Goal: Task Accomplishment & Management: Use online tool/utility

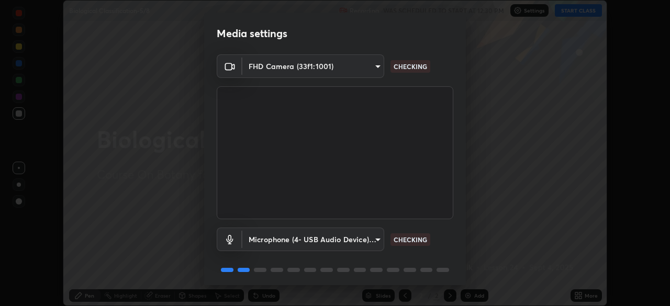
scroll to position [37, 0]
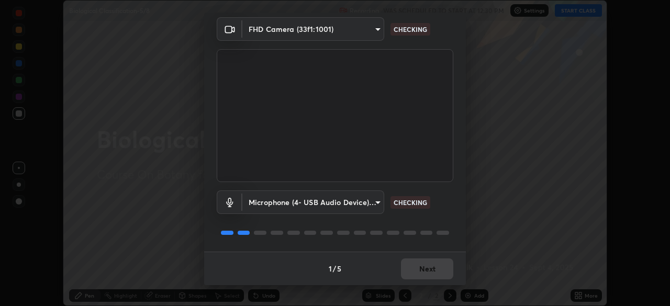
click at [405, 235] on div at bounding box center [410, 233] width 13 height 4
click at [410, 239] on div "Microphone (4- USB Audio Device) (0d8c:0014) 5703aaeb4d0c15cad4948f2b0362dbf3bb…" at bounding box center [335, 217] width 237 height 70
click at [408, 233] on div at bounding box center [410, 233] width 13 height 4
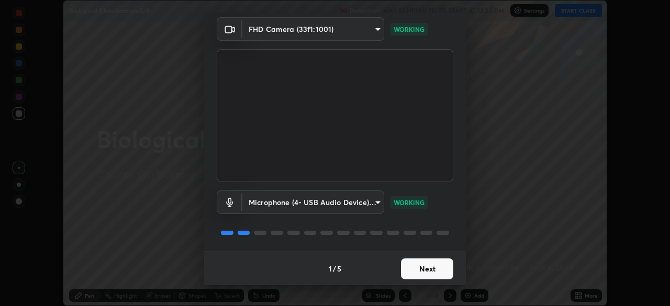
click at [416, 271] on button "Next" at bounding box center [427, 269] width 52 height 21
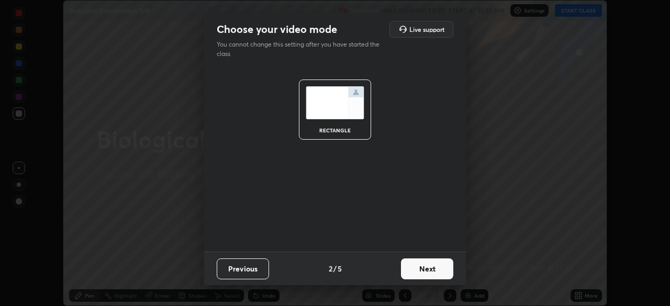
click at [422, 274] on button "Next" at bounding box center [427, 269] width 52 height 21
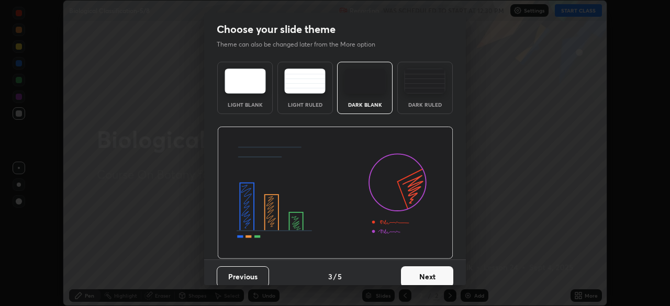
click at [435, 279] on button "Next" at bounding box center [427, 277] width 52 height 21
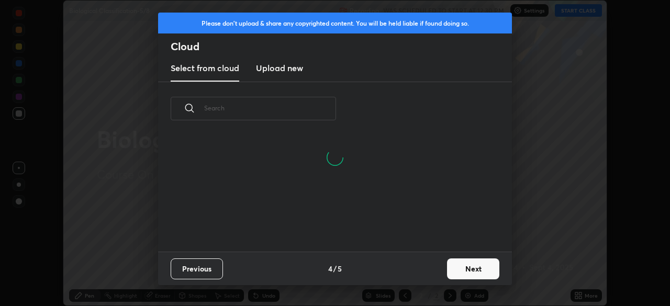
click at [295, 106] on input "text" at bounding box center [270, 108] width 132 height 45
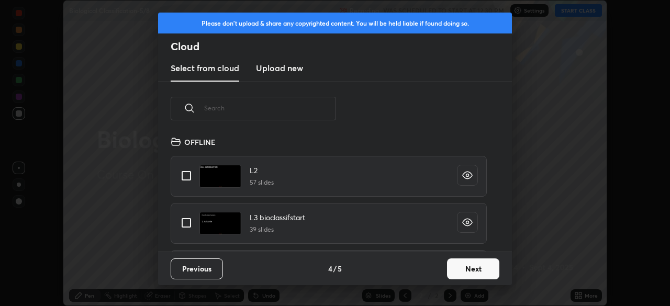
scroll to position [116, 336]
click at [299, 108] on input "text" at bounding box center [270, 108] width 132 height 45
click at [302, 106] on input "text" at bounding box center [270, 108] width 132 height 45
type input "Fungi"
click at [188, 227] on input "grid" at bounding box center [186, 223] width 22 height 22
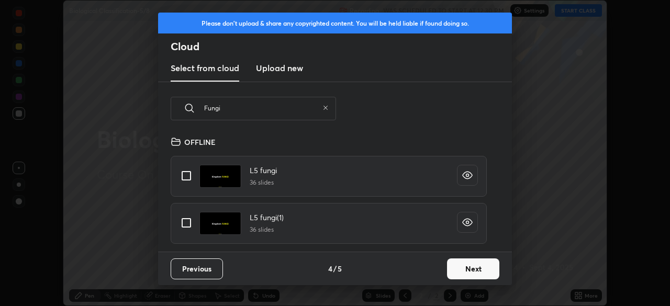
checkbox input "true"
click at [458, 275] on button "Next" at bounding box center [473, 269] width 52 height 21
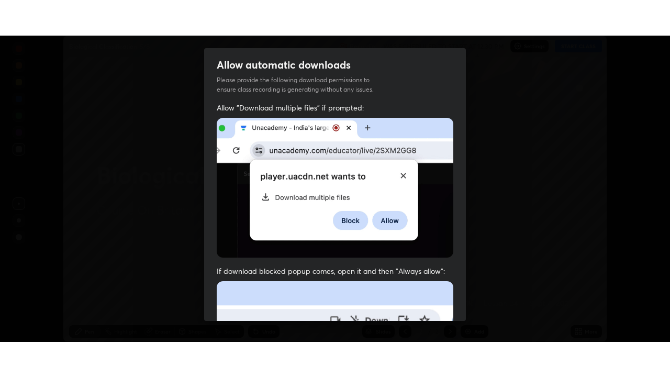
scroll to position [251, 0]
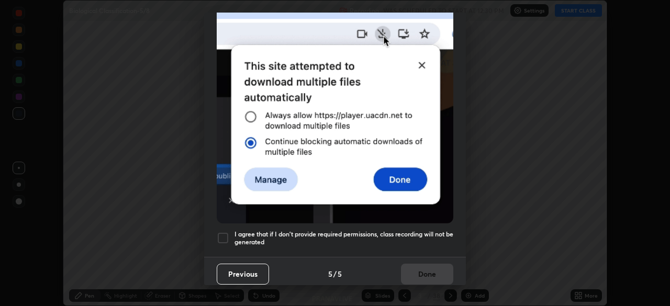
click at [328, 230] on h5 "I agree that if I don't provide required permissions, class recording will not …" at bounding box center [344, 238] width 219 height 16
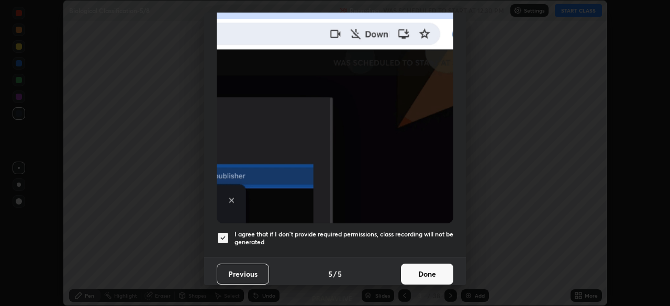
click at [419, 270] on button "Done" at bounding box center [427, 274] width 52 height 21
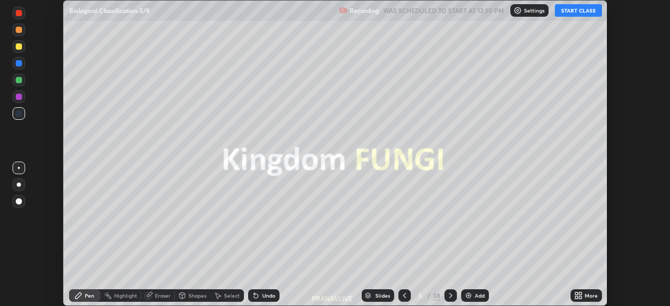
click at [401, 302] on div at bounding box center [405, 296] width 13 height 13
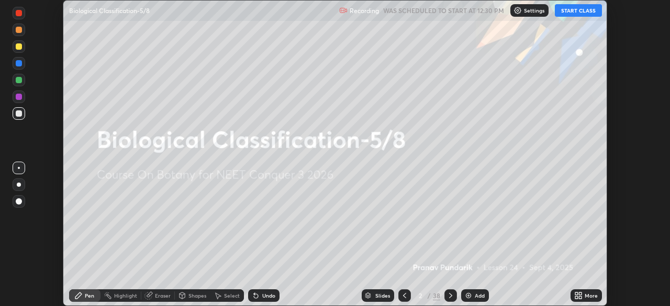
click at [475, 294] on div "Add" at bounding box center [480, 295] width 10 height 5
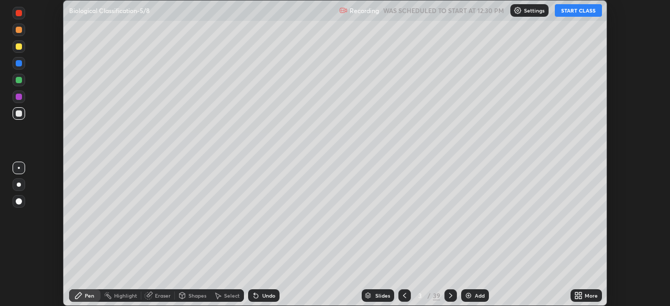
click at [572, 298] on div "More" at bounding box center [586, 296] width 31 height 13
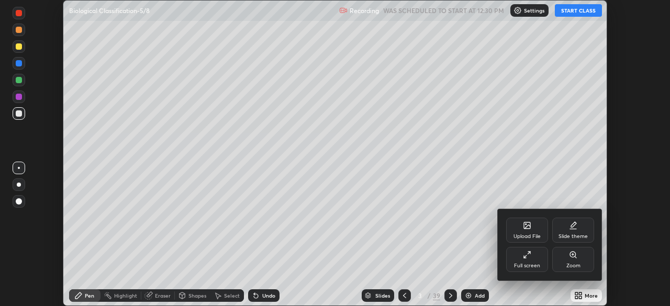
click at [530, 262] on div "Full screen" at bounding box center [528, 259] width 42 height 25
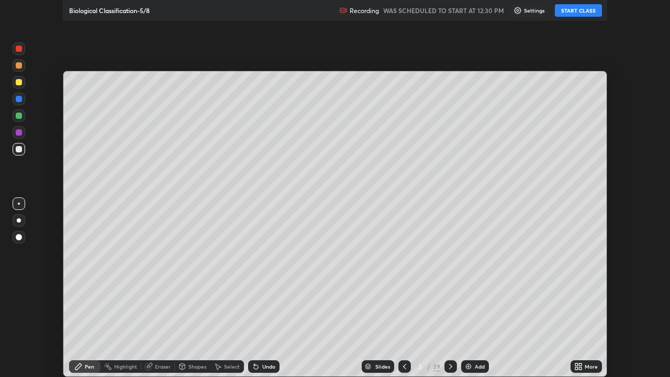
scroll to position [377, 670]
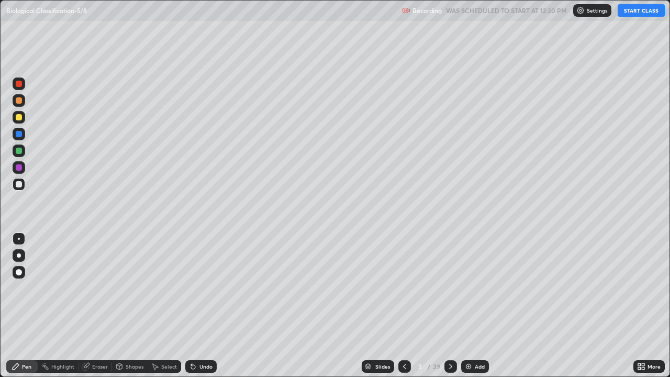
click at [632, 15] on button "START CLASS" at bounding box center [641, 10] width 47 height 13
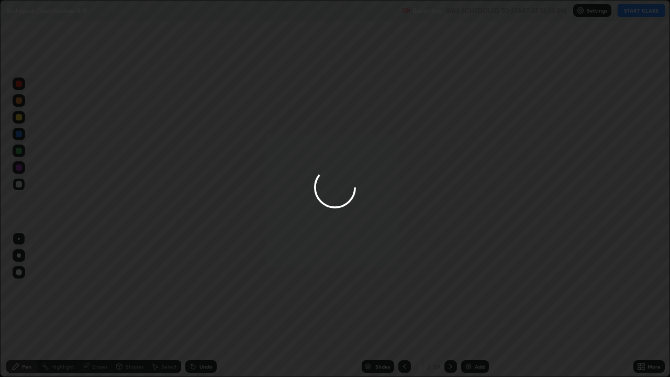
click at [570, 69] on div at bounding box center [335, 188] width 670 height 377
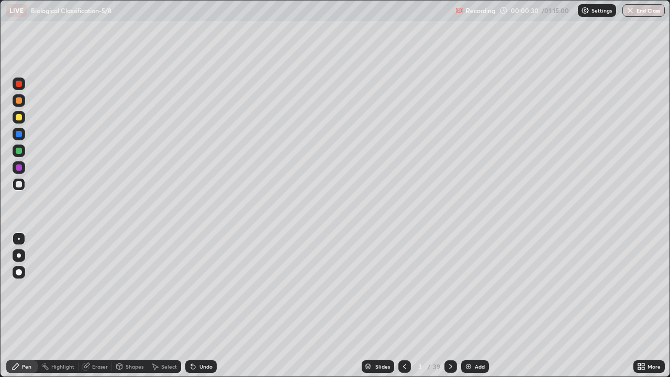
click at [14, 257] on div at bounding box center [19, 255] width 13 height 13
click at [475, 306] on div "Add" at bounding box center [480, 366] width 10 height 5
click at [23, 117] on div at bounding box center [19, 117] width 13 height 13
click at [20, 186] on div at bounding box center [19, 184] width 6 height 6
click at [24, 185] on div at bounding box center [19, 184] width 13 height 13
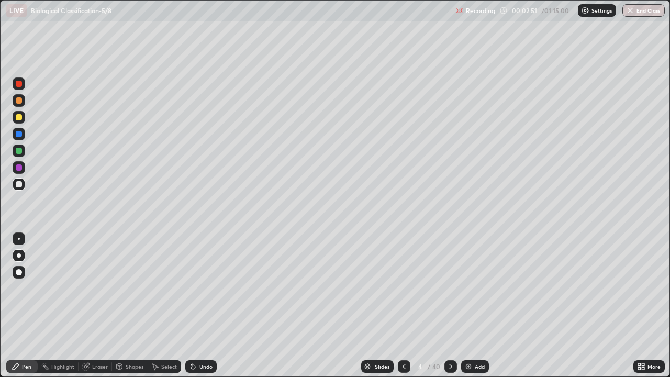
click at [23, 183] on div at bounding box center [19, 184] width 13 height 13
click at [24, 119] on div at bounding box center [19, 117] width 13 height 13
click at [19, 189] on div at bounding box center [19, 184] width 13 height 13
click at [20, 181] on div at bounding box center [19, 184] width 6 height 6
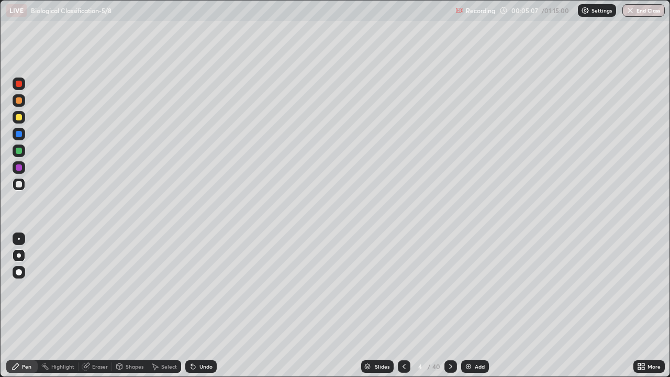
click at [20, 117] on div at bounding box center [19, 117] width 6 height 6
click at [21, 187] on div at bounding box center [19, 184] width 13 height 13
click at [23, 123] on div at bounding box center [19, 117] width 13 height 13
click at [20, 188] on div at bounding box center [19, 184] width 13 height 13
click at [21, 186] on div at bounding box center [19, 184] width 6 height 6
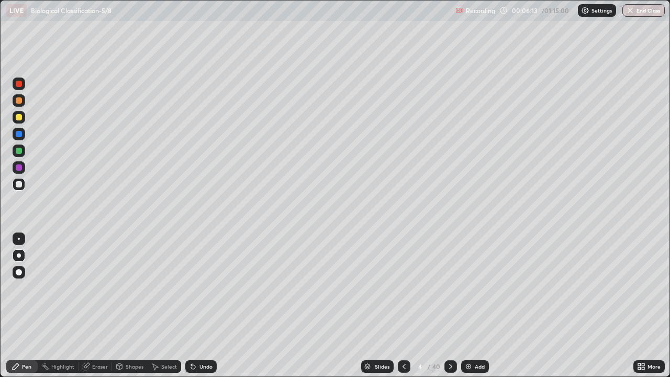
click at [19, 117] on div at bounding box center [19, 117] width 6 height 6
click at [19, 181] on div at bounding box center [19, 184] width 13 height 13
click at [19, 118] on div at bounding box center [19, 117] width 6 height 6
click at [207, 306] on div "Undo" at bounding box center [200, 366] width 31 height 13
click at [201, 306] on div "Undo" at bounding box center [200, 366] width 31 height 13
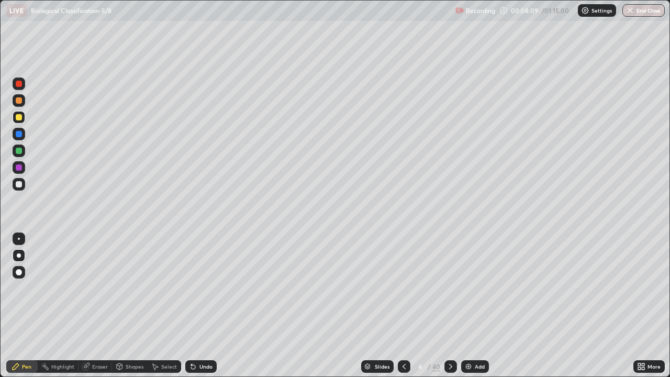
click at [169, 306] on div "Select" at bounding box center [165, 366] width 34 height 13
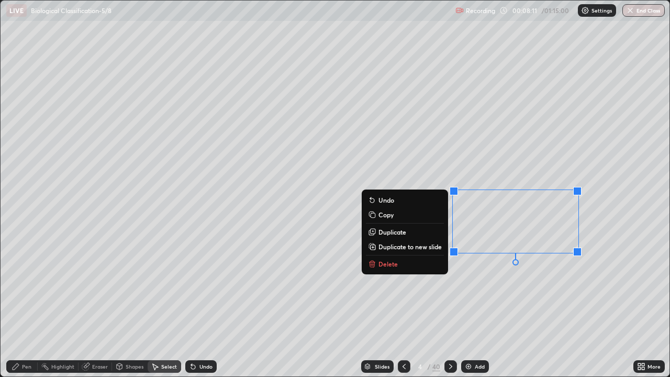
click at [417, 233] on button "Duplicate" at bounding box center [405, 232] width 78 height 13
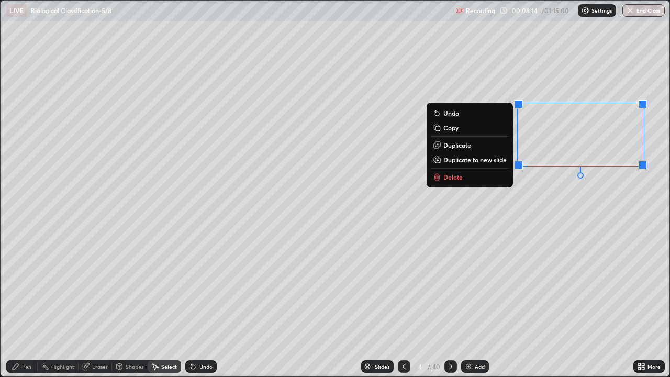
click at [486, 148] on button "Duplicate" at bounding box center [470, 145] width 78 height 13
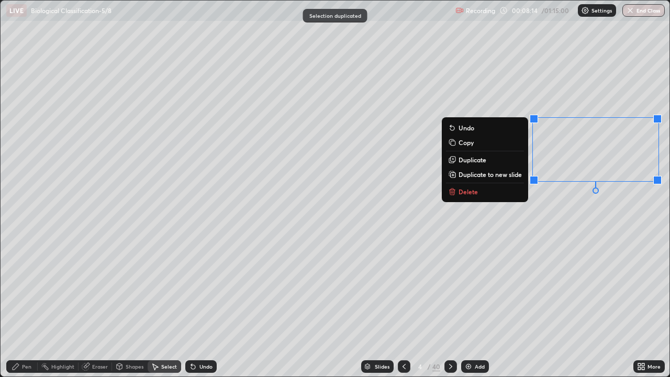
click at [590, 150] on div "0 ° Undo Copy Duplicate Duplicate to new slide Delete" at bounding box center [335, 189] width 669 height 376
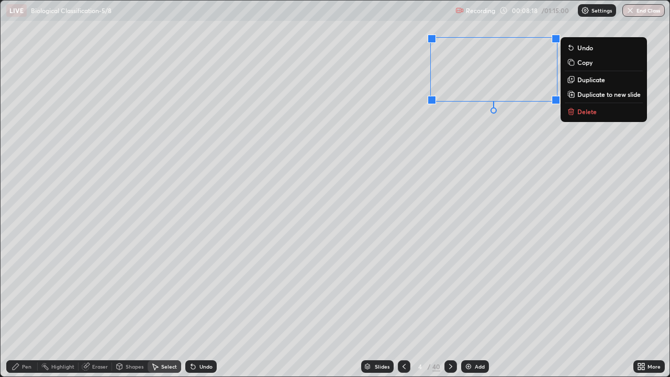
click at [25, 306] on div "Pen" at bounding box center [21, 366] width 31 height 13
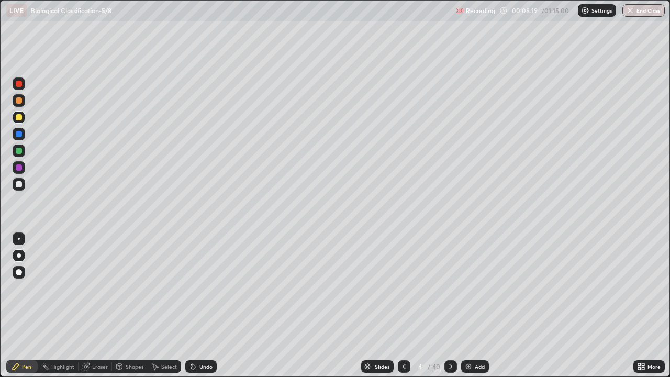
click at [20, 119] on div at bounding box center [19, 117] width 6 height 6
click at [91, 306] on div "Eraser" at bounding box center [96, 366] width 34 height 13
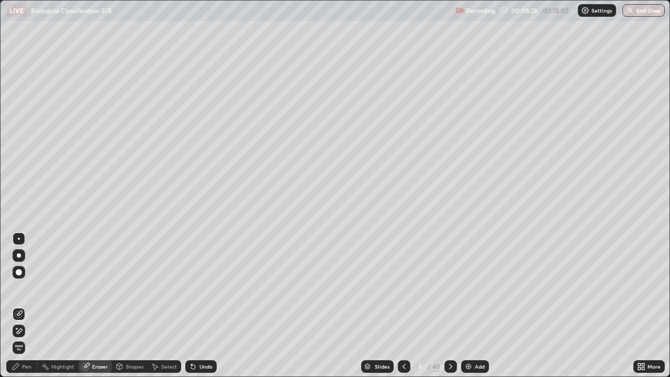
click at [30, 306] on div "Pen" at bounding box center [26, 366] width 9 height 5
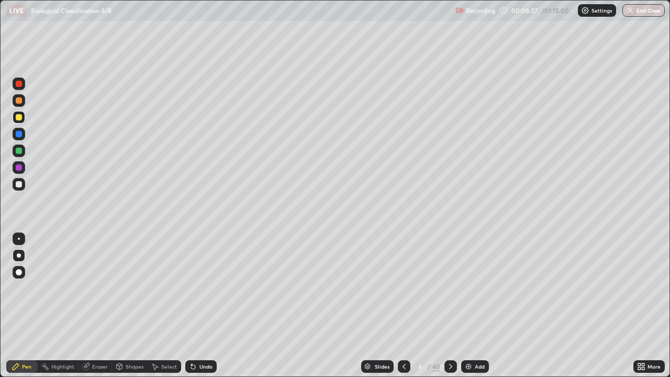
click at [20, 273] on div at bounding box center [19, 272] width 6 height 6
click at [19, 255] on div at bounding box center [19, 256] width 4 height 4
click at [19, 186] on div at bounding box center [19, 184] width 6 height 6
click at [161, 306] on div "Select" at bounding box center [165, 366] width 34 height 13
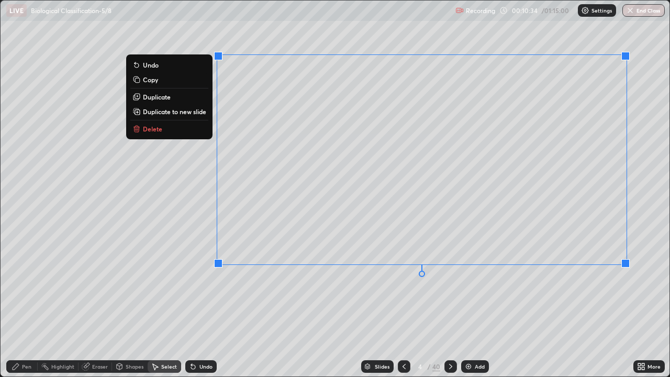
click at [21, 306] on div "Pen" at bounding box center [21, 366] width 31 height 13
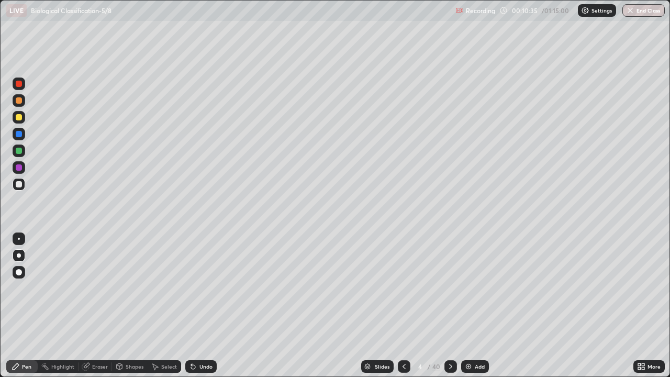
click at [20, 186] on div at bounding box center [19, 184] width 6 height 6
click at [20, 123] on div at bounding box center [19, 117] width 13 height 13
click at [21, 122] on div at bounding box center [19, 117] width 13 height 13
click at [204, 306] on div "Undo" at bounding box center [200, 366] width 31 height 13
click at [207, 306] on div "Undo" at bounding box center [200, 366] width 31 height 13
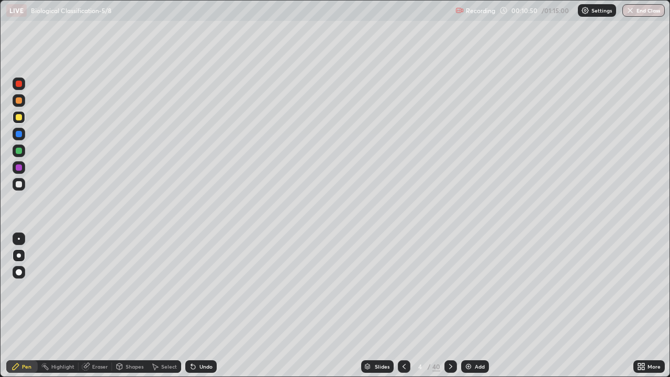
click at [17, 185] on div at bounding box center [19, 184] width 6 height 6
click at [18, 185] on div at bounding box center [19, 184] width 6 height 6
click at [21, 120] on div at bounding box center [19, 117] width 13 height 13
click at [204, 306] on div "Undo" at bounding box center [206, 366] width 13 height 5
click at [201, 306] on div "Undo" at bounding box center [200, 366] width 31 height 13
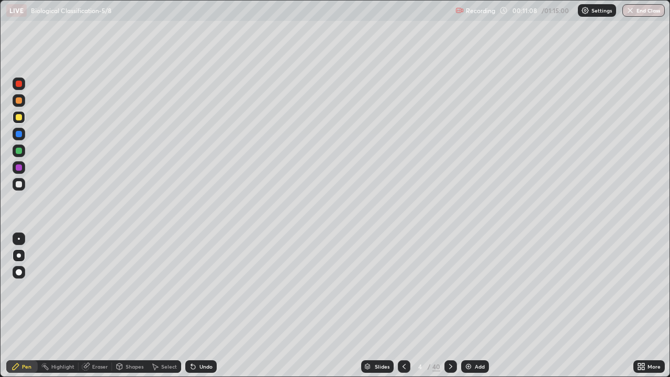
click at [21, 187] on div at bounding box center [19, 184] width 13 height 13
click at [19, 118] on div at bounding box center [19, 117] width 6 height 6
click at [21, 119] on div at bounding box center [19, 117] width 6 height 6
click at [24, 187] on div at bounding box center [19, 184] width 13 height 13
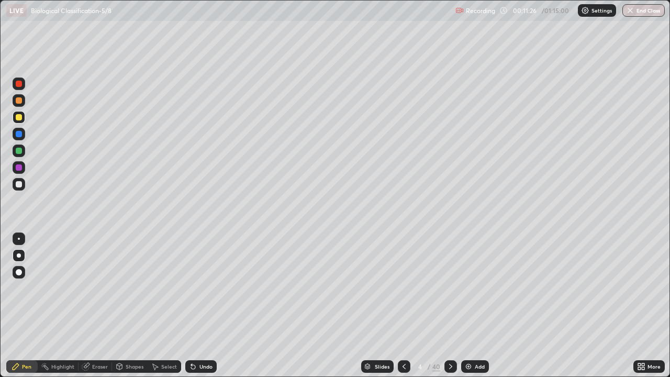
click at [23, 184] on div at bounding box center [19, 184] width 13 height 13
click at [476, 306] on div "Add" at bounding box center [480, 366] width 10 height 5
click at [19, 119] on div at bounding box center [19, 117] width 6 height 6
click at [371, 306] on div "Slides" at bounding box center [378, 366] width 32 height 13
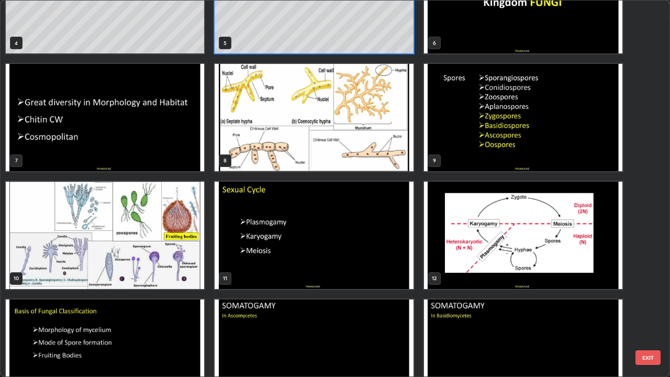
scroll to position [222, 0]
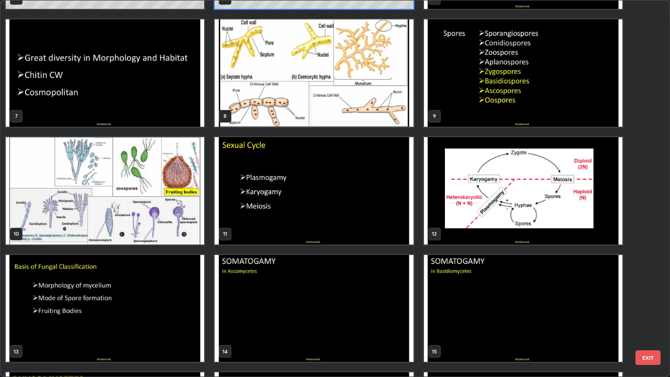
click at [172, 288] on img "grid" at bounding box center [105, 308] width 199 height 107
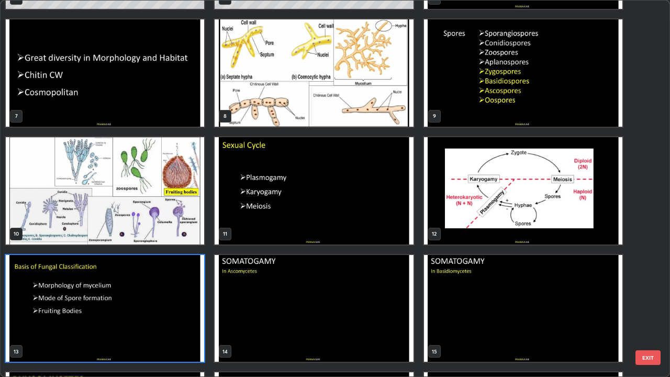
click at [173, 286] on img "grid" at bounding box center [105, 308] width 199 height 107
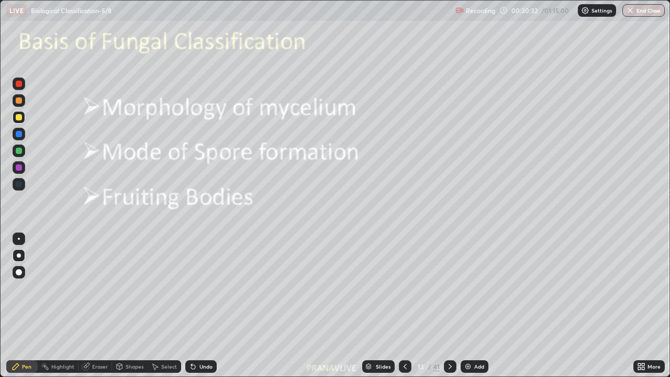
click at [175, 286] on img "grid" at bounding box center [105, 308] width 199 height 107
click at [367, 306] on icon at bounding box center [368, 368] width 5 height 2
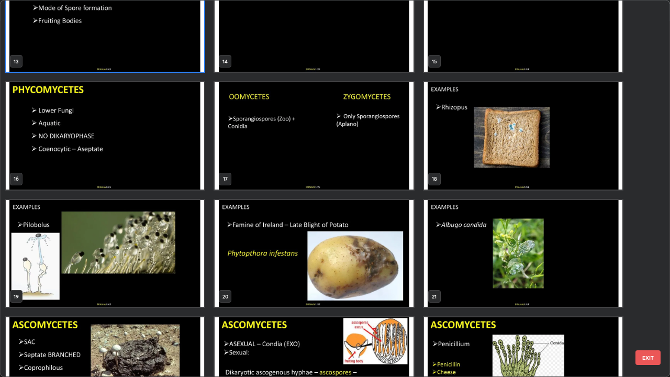
scroll to position [551, 0]
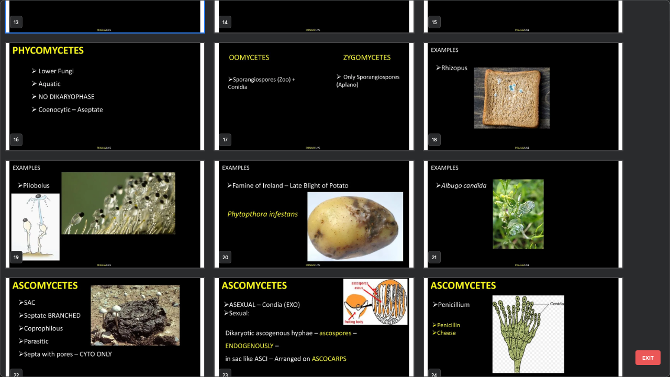
click at [475, 142] on img "grid" at bounding box center [523, 96] width 199 height 107
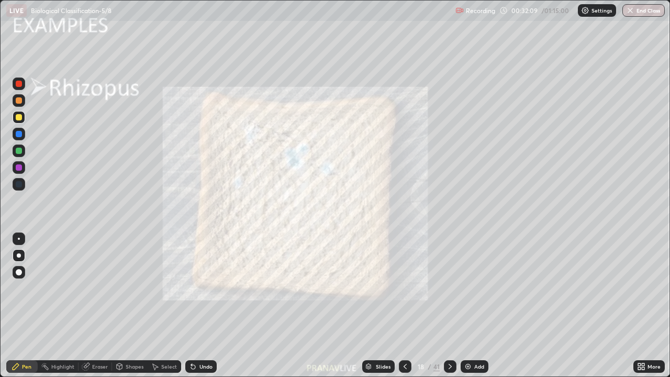
click at [472, 141] on img "grid" at bounding box center [523, 96] width 199 height 107
click at [639, 306] on icon at bounding box center [640, 365] width 3 height 3
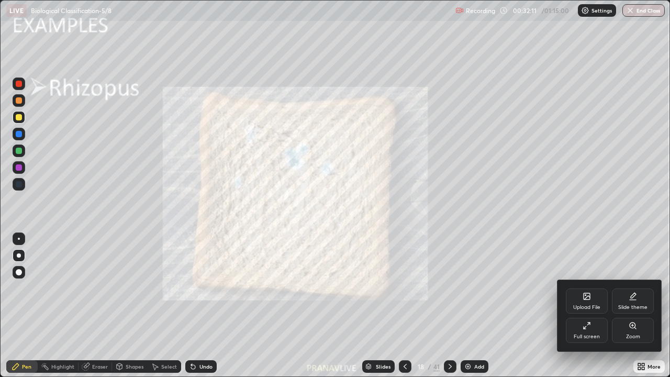
click at [629, 306] on div "Zoom" at bounding box center [633, 330] width 42 height 25
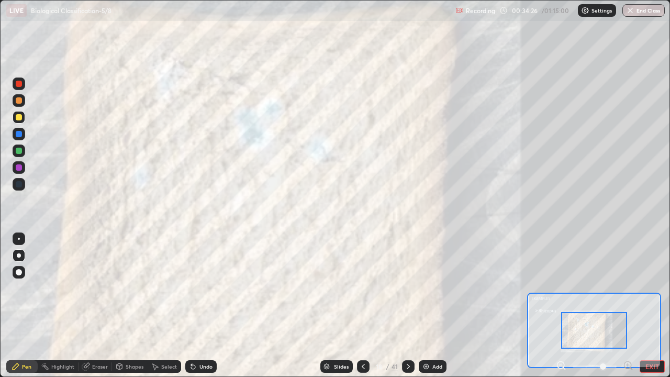
click at [642, 306] on button "EXIT" at bounding box center [652, 366] width 25 height 13
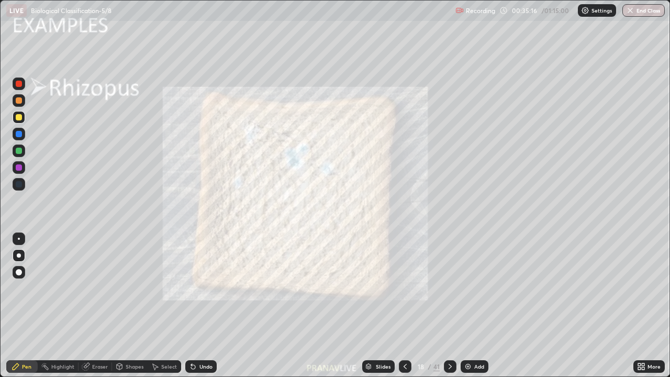
click at [449, 306] on icon at bounding box center [450, 366] width 8 height 8
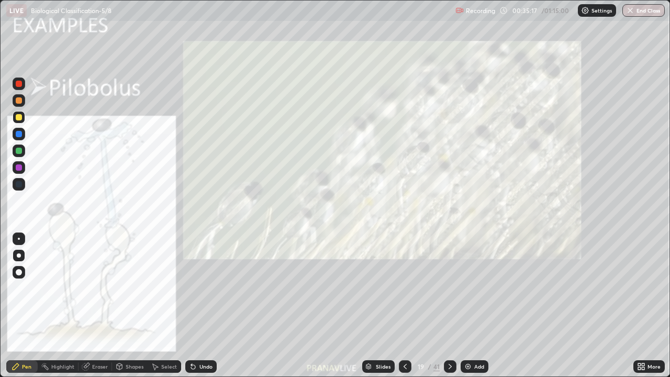
click at [642, 306] on icon at bounding box center [643, 365] width 3 height 3
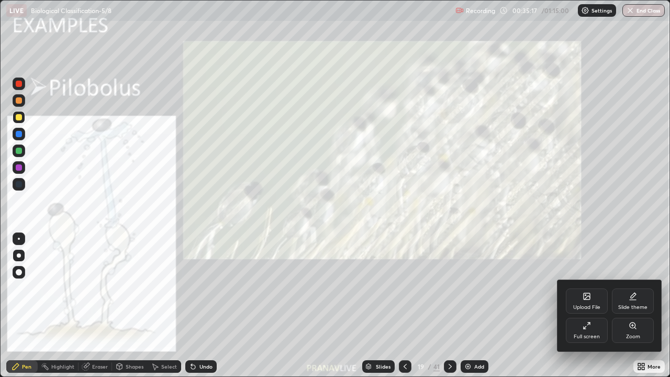
click at [636, 306] on div "Zoom" at bounding box center [633, 336] width 14 height 5
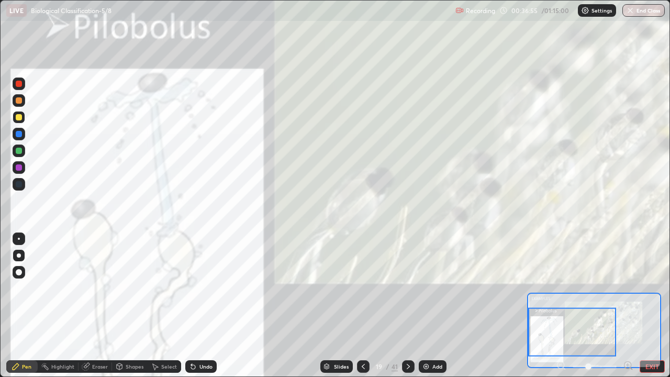
click at [408, 306] on icon at bounding box center [408, 366] width 8 height 8
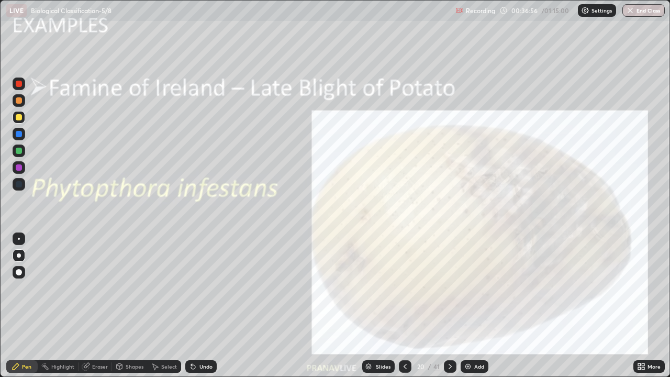
click at [640, 306] on icon at bounding box center [640, 365] width 3 height 3
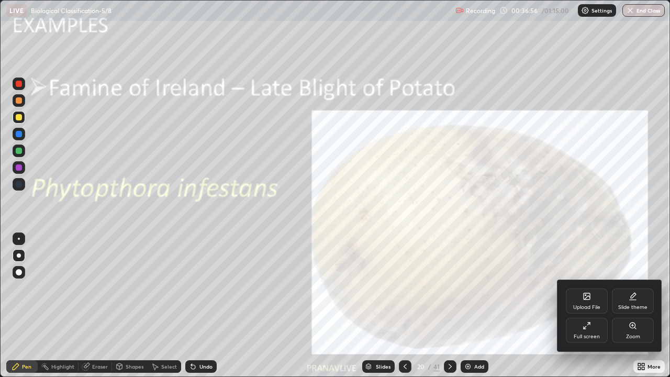
click at [632, 306] on div "Zoom" at bounding box center [633, 330] width 42 height 25
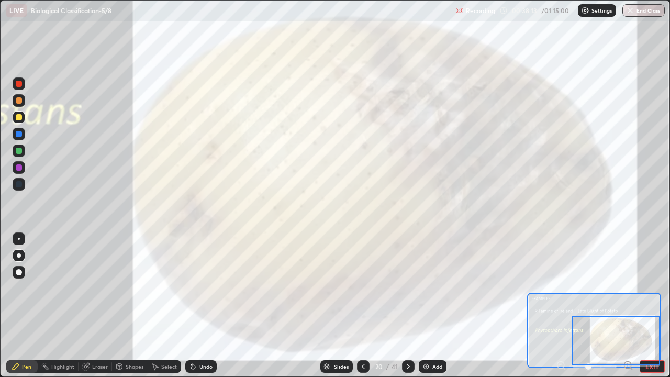
click at [661, 306] on button "EXIT" at bounding box center [652, 366] width 25 height 13
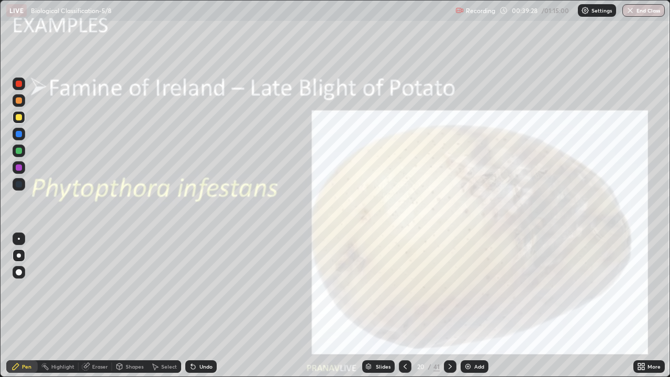
click at [449, 306] on icon at bounding box center [450, 366] width 3 height 5
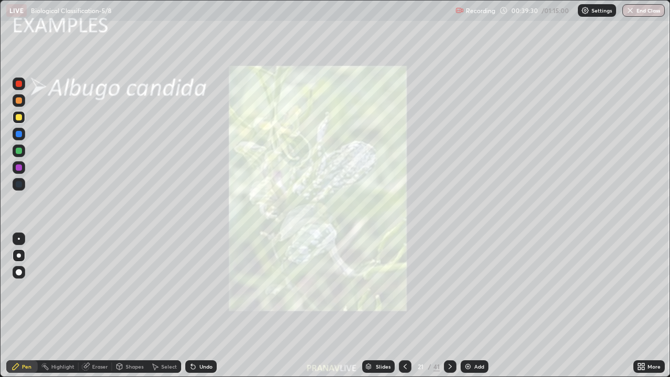
click at [640, 306] on icon at bounding box center [640, 365] width 3 height 3
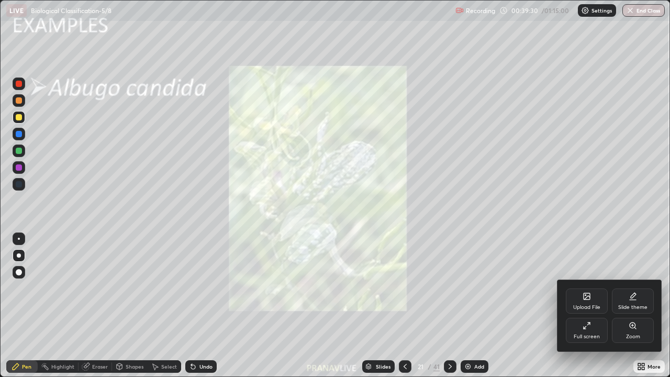
click at [631, 306] on div "Zoom" at bounding box center [633, 330] width 42 height 25
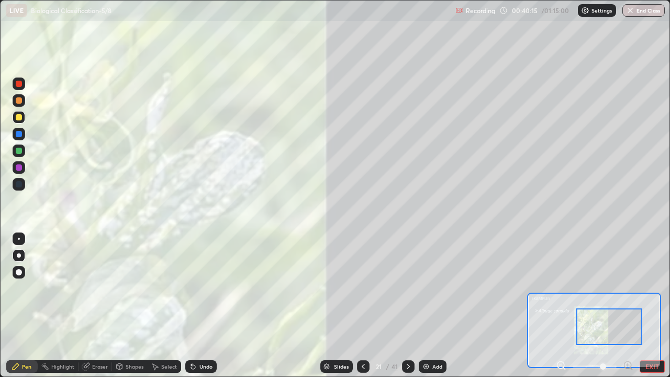
click at [649, 306] on button "EXIT" at bounding box center [652, 366] width 25 height 13
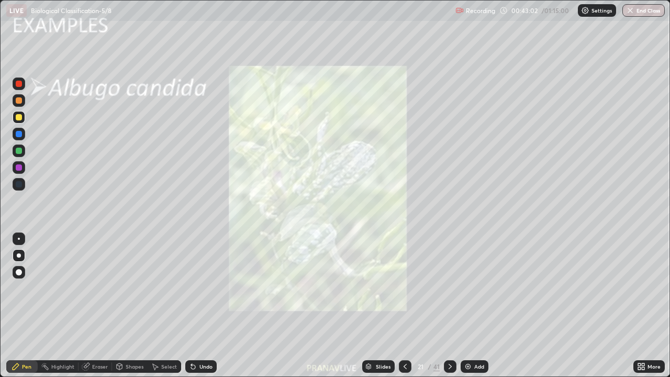
click at [377, 306] on div "Slides" at bounding box center [383, 366] width 15 height 5
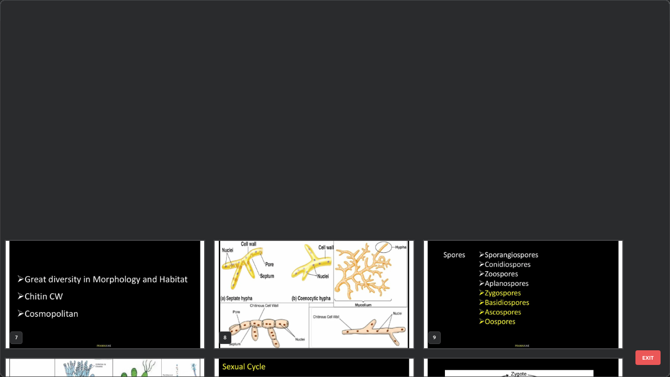
scroll to position [373, 664]
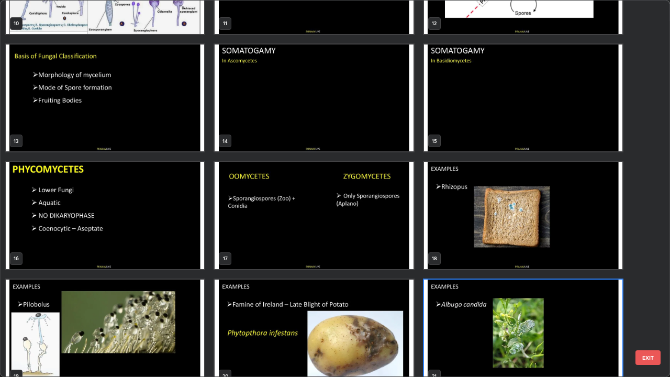
click at [338, 219] on div "10 11 12 13 14 15 16 17 18 19 20 21 22 23 24" at bounding box center [326, 189] width 651 height 376
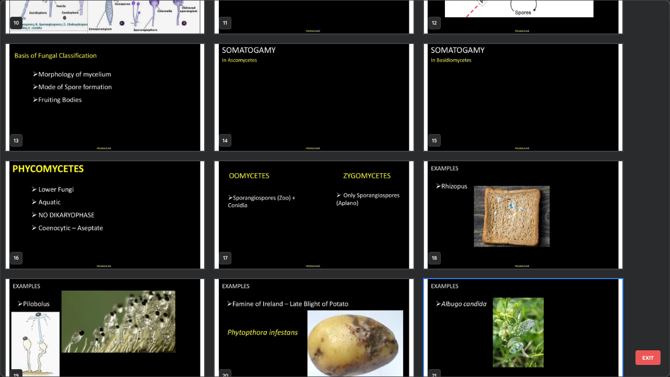
click at [339, 223] on img "grid" at bounding box center [314, 214] width 199 height 107
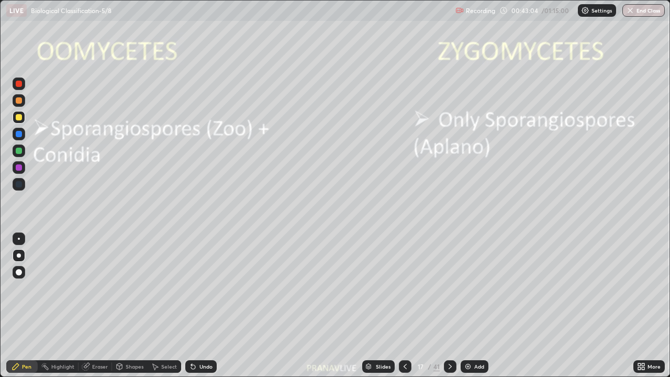
click at [339, 223] on img "grid" at bounding box center [314, 214] width 199 height 107
click at [91, 306] on div "Eraser" at bounding box center [96, 366] width 34 height 13
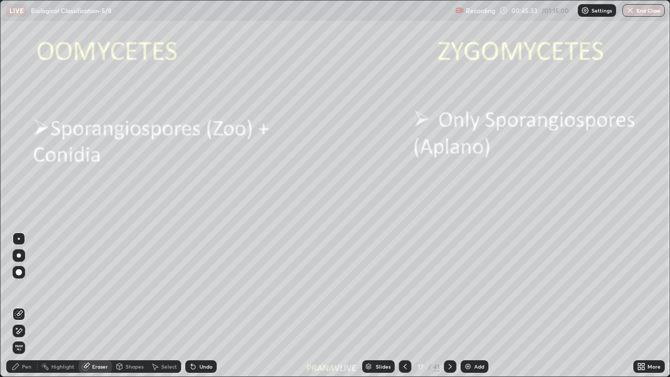
click at [19, 306] on span "Erase all" at bounding box center [19, 348] width 12 height 6
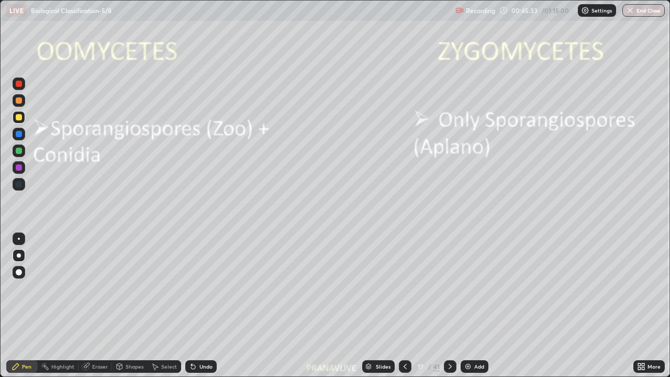
click at [28, 306] on div "Pen" at bounding box center [26, 366] width 9 height 5
click at [368, 306] on icon at bounding box center [368, 368] width 5 height 2
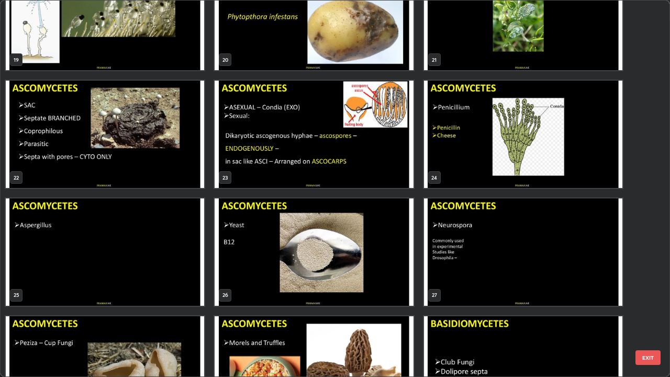
scroll to position [724, 0]
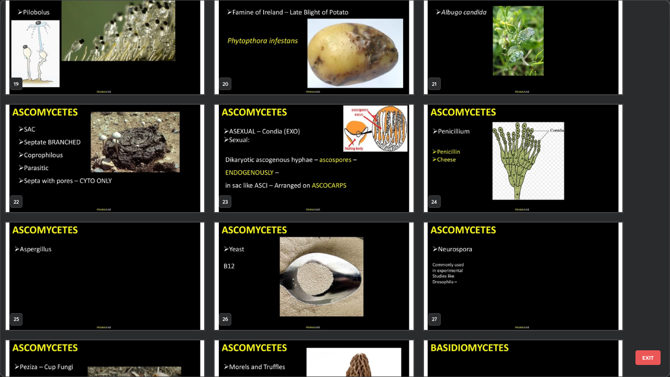
click at [477, 195] on img "grid" at bounding box center [523, 158] width 199 height 107
click at [477, 193] on img "grid" at bounding box center [523, 158] width 199 height 107
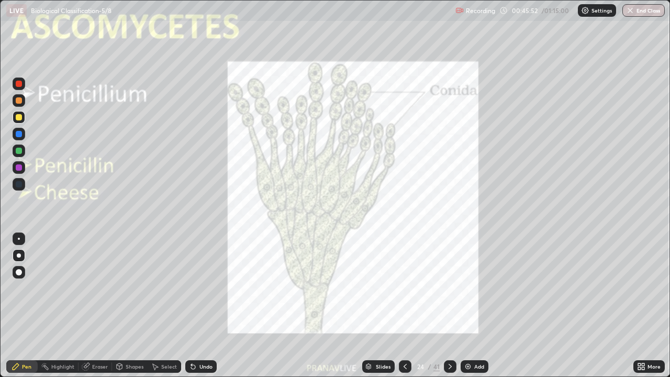
click at [477, 193] on img "grid" at bounding box center [523, 158] width 199 height 107
click at [485, 193] on img "grid" at bounding box center [523, 158] width 199 height 107
click at [200, 306] on div "Undo" at bounding box center [200, 366] width 31 height 13
click at [203, 306] on div "Undo" at bounding box center [200, 366] width 31 height 13
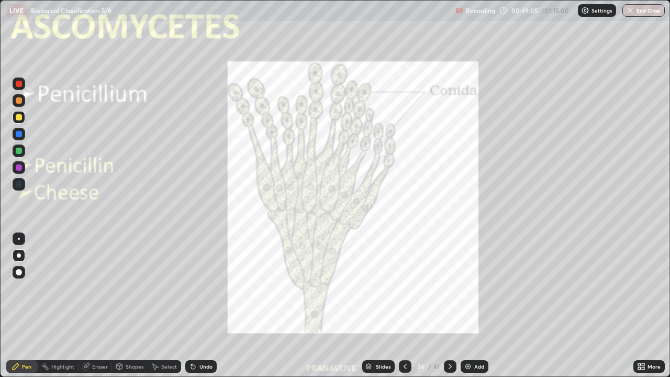
click at [98, 306] on div "Eraser" at bounding box center [100, 366] width 16 height 5
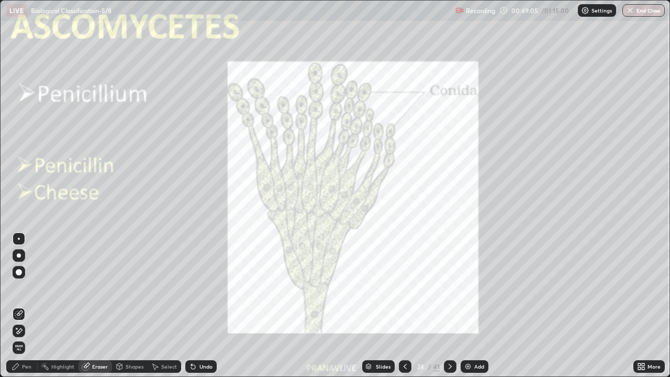
click at [20, 306] on div "Erase all" at bounding box center [19, 348] width 13 height 13
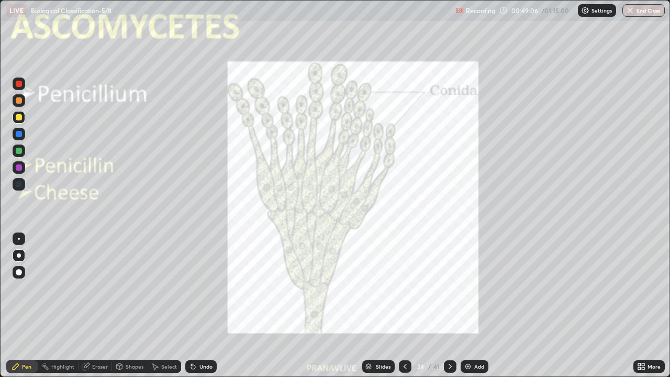
click at [26, 306] on div "Pen" at bounding box center [26, 366] width 9 height 5
click at [450, 306] on icon at bounding box center [450, 366] width 8 height 8
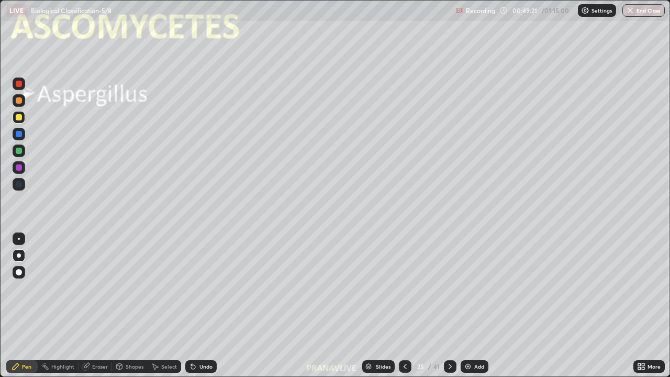
click at [449, 306] on icon at bounding box center [450, 366] width 8 height 8
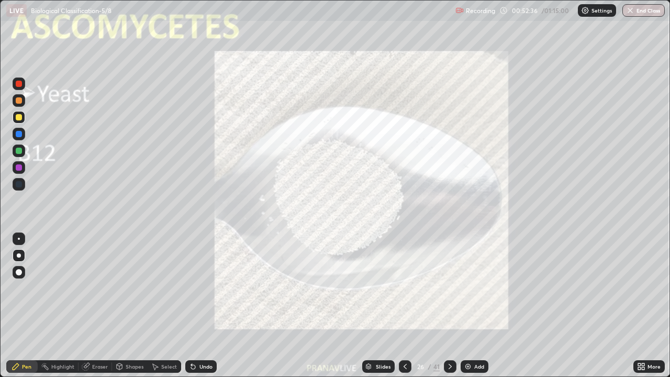
click at [404, 306] on icon at bounding box center [405, 366] width 8 height 8
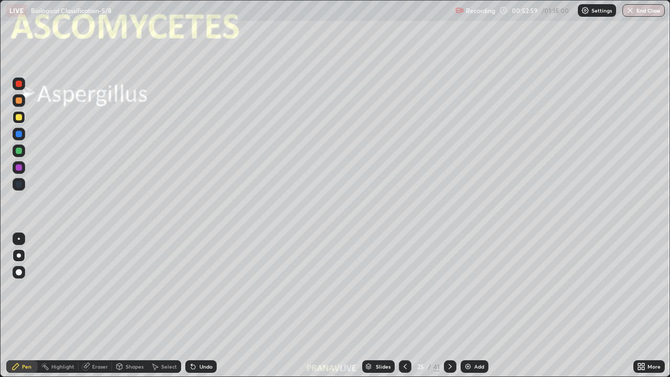
click at [377, 306] on div "Slides" at bounding box center [378, 366] width 32 height 13
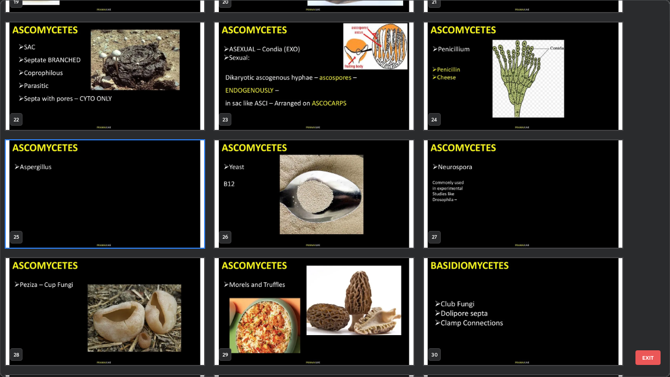
scroll to position [810, 0]
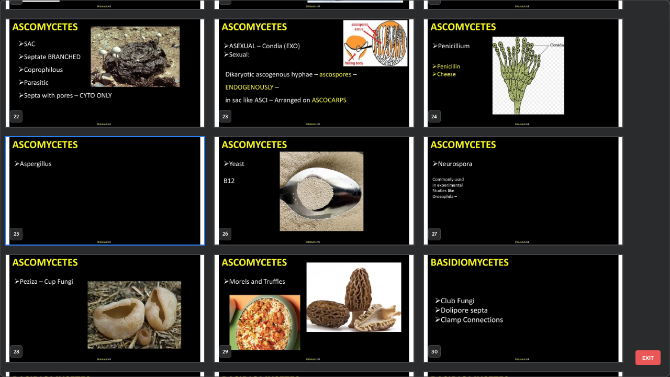
click at [446, 208] on img "grid" at bounding box center [523, 190] width 199 height 107
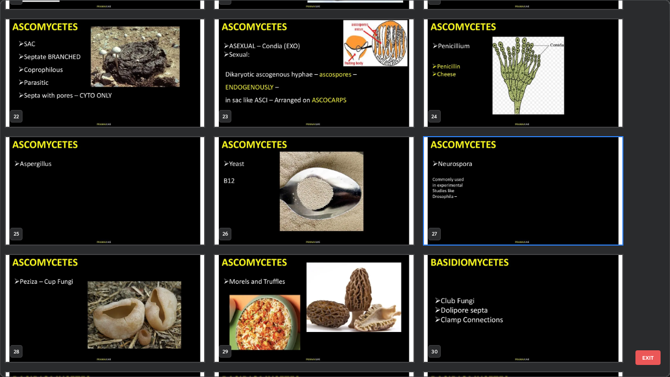
click at [448, 203] on img "grid" at bounding box center [523, 190] width 199 height 107
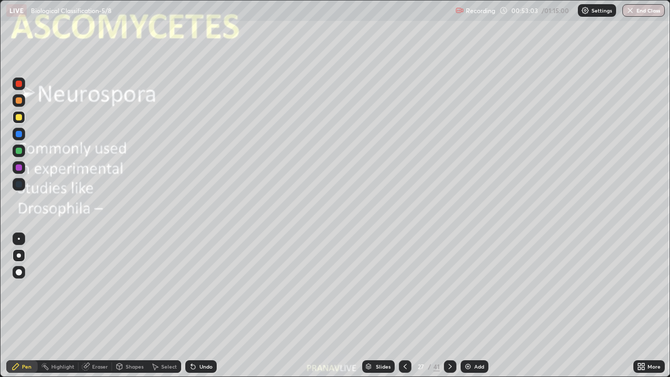
click at [447, 205] on img "grid" at bounding box center [523, 190] width 199 height 107
click at [445, 207] on img "grid" at bounding box center [523, 190] width 199 height 107
click at [366, 306] on icon at bounding box center [369, 367] width 6 height 6
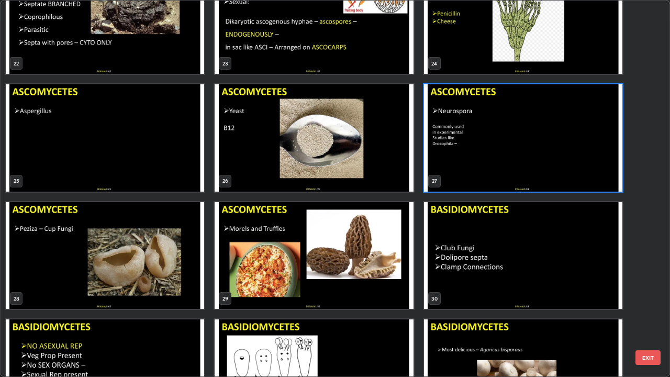
scroll to position [865, 0]
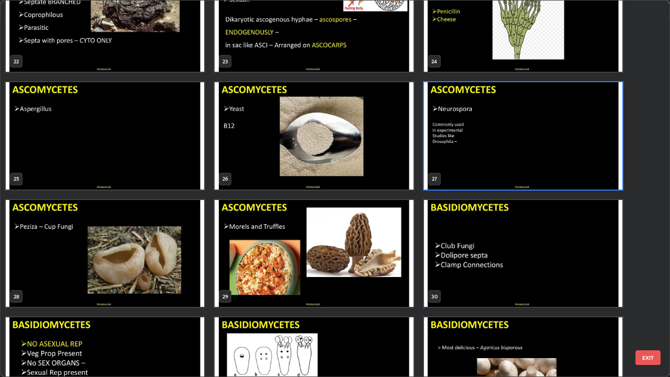
click at [172, 258] on img "grid" at bounding box center [105, 253] width 199 height 107
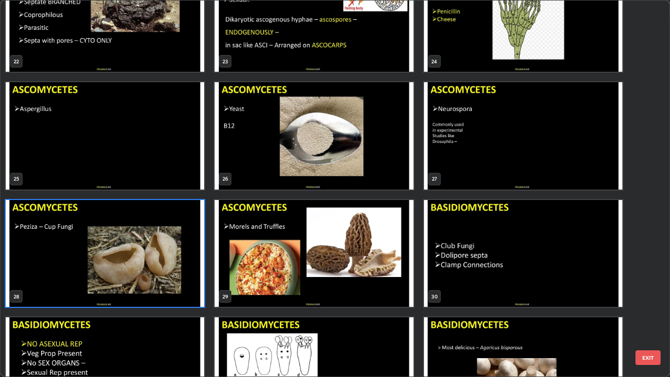
click at [172, 258] on img "grid" at bounding box center [105, 253] width 199 height 107
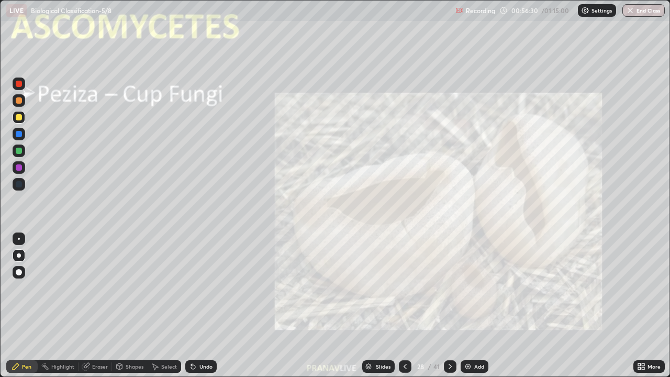
click at [175, 259] on img "grid" at bounding box center [105, 253] width 199 height 107
click at [449, 306] on icon at bounding box center [450, 366] width 3 height 5
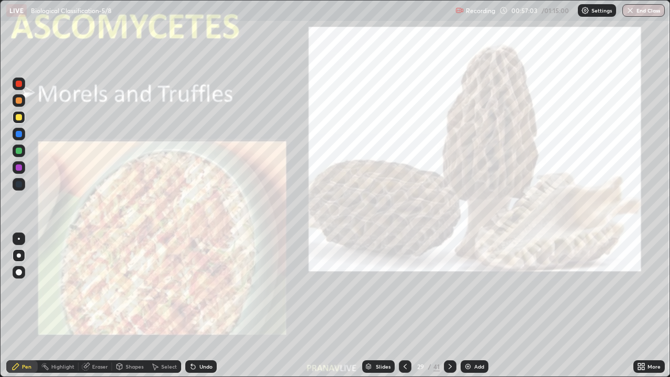
click at [639, 306] on icon at bounding box center [640, 365] width 3 height 3
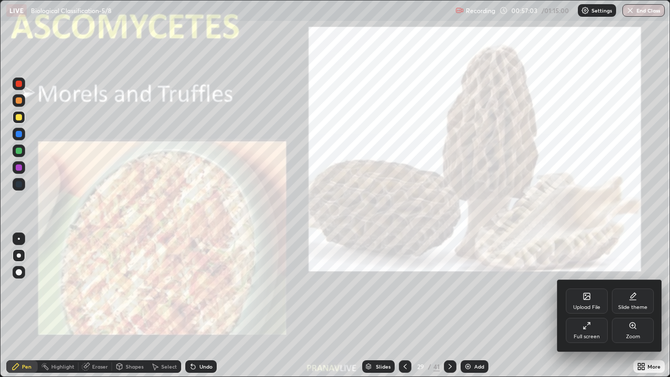
click at [633, 306] on div "Zoom" at bounding box center [633, 336] width 14 height 5
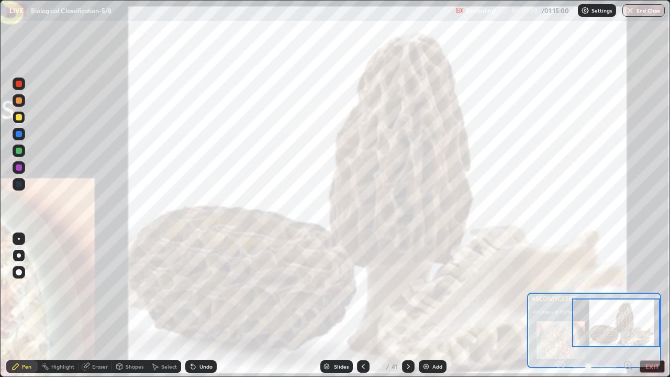
click at [643, 306] on button "EXIT" at bounding box center [652, 366] width 25 height 13
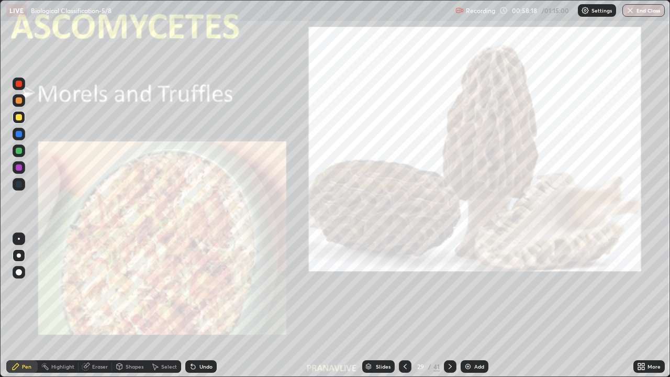
click at [372, 306] on div "Slides" at bounding box center [378, 366] width 32 height 13
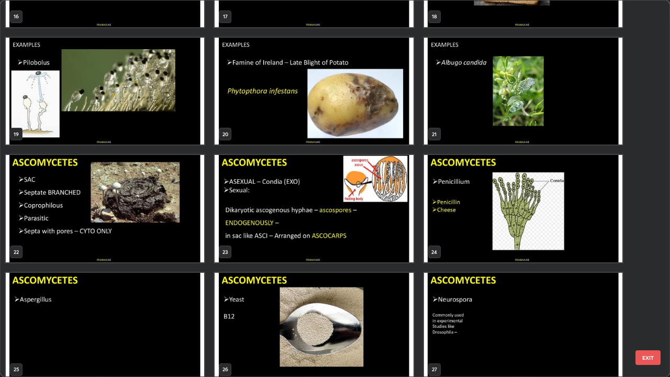
scroll to position [679, 0]
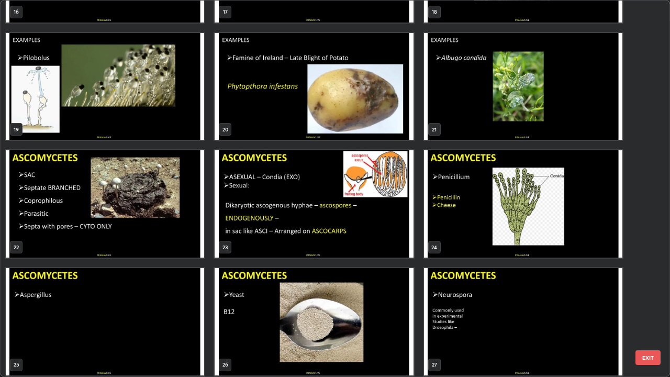
click at [195, 230] on img "grid" at bounding box center [105, 203] width 199 height 107
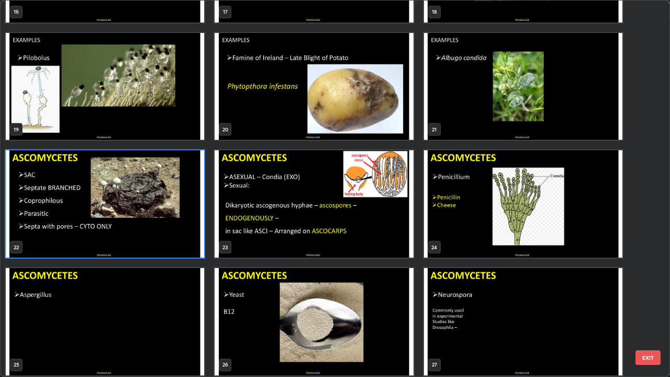
click at [194, 227] on img "grid" at bounding box center [105, 203] width 199 height 107
click at [196, 228] on img "grid" at bounding box center [105, 203] width 199 height 107
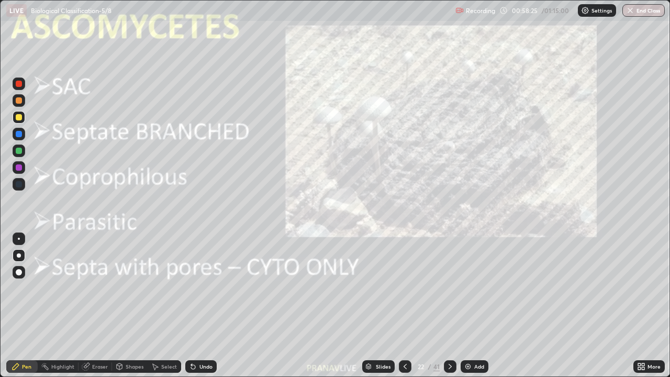
click at [640, 306] on icon at bounding box center [640, 365] width 3 height 3
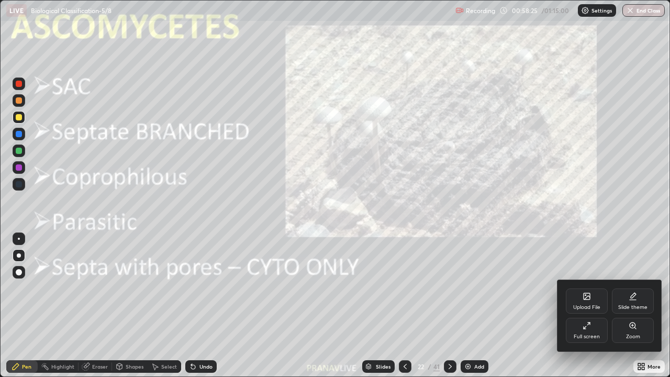
click at [641, 306] on div "Upload File Slide theme Full screen Zoom" at bounding box center [610, 315] width 105 height 71
click at [625, 306] on div "Zoom" at bounding box center [633, 330] width 42 height 25
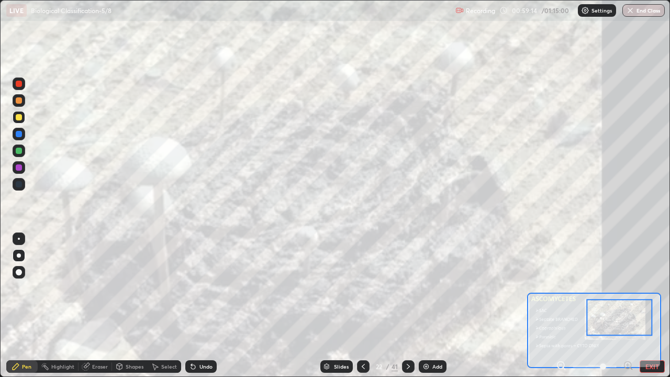
click at [636, 14] on button "End Class" at bounding box center [644, 10] width 42 height 13
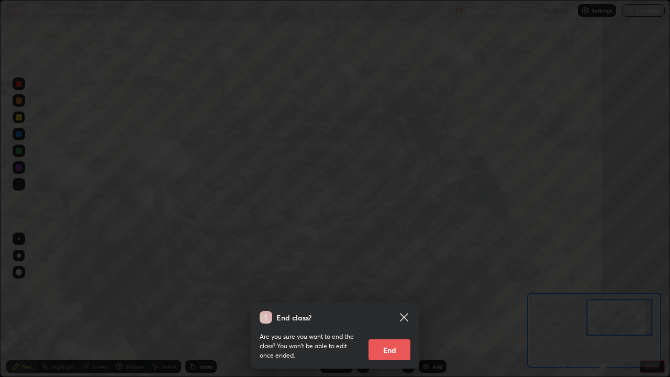
click at [391, 306] on button "End" at bounding box center [390, 349] width 42 height 21
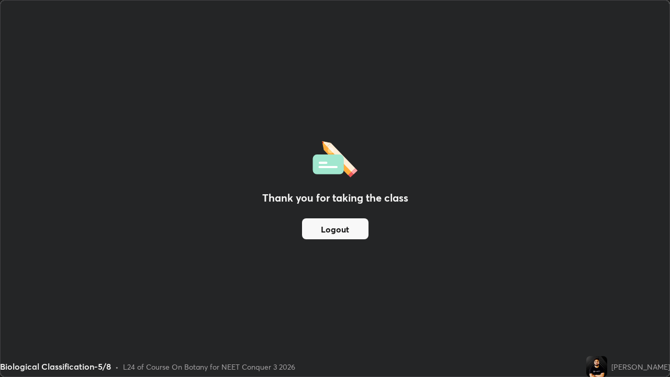
click at [342, 235] on button "Logout" at bounding box center [335, 228] width 67 height 21
click at [322, 225] on button "Logout" at bounding box center [335, 228] width 67 height 21
